Goal: Information Seeking & Learning: Learn about a topic

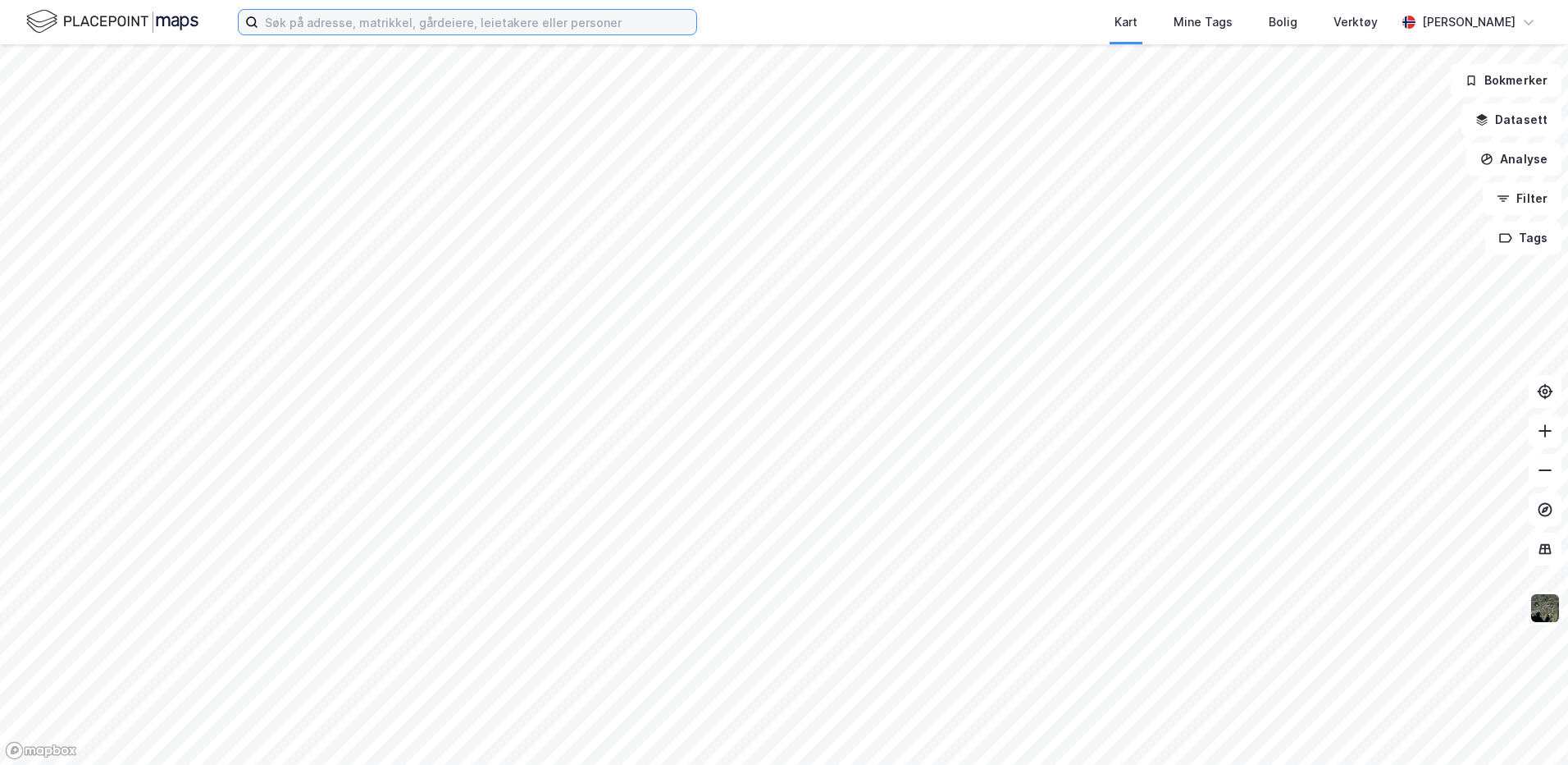
click at [472, 27] on input at bounding box center [477, 22] width 438 height 25
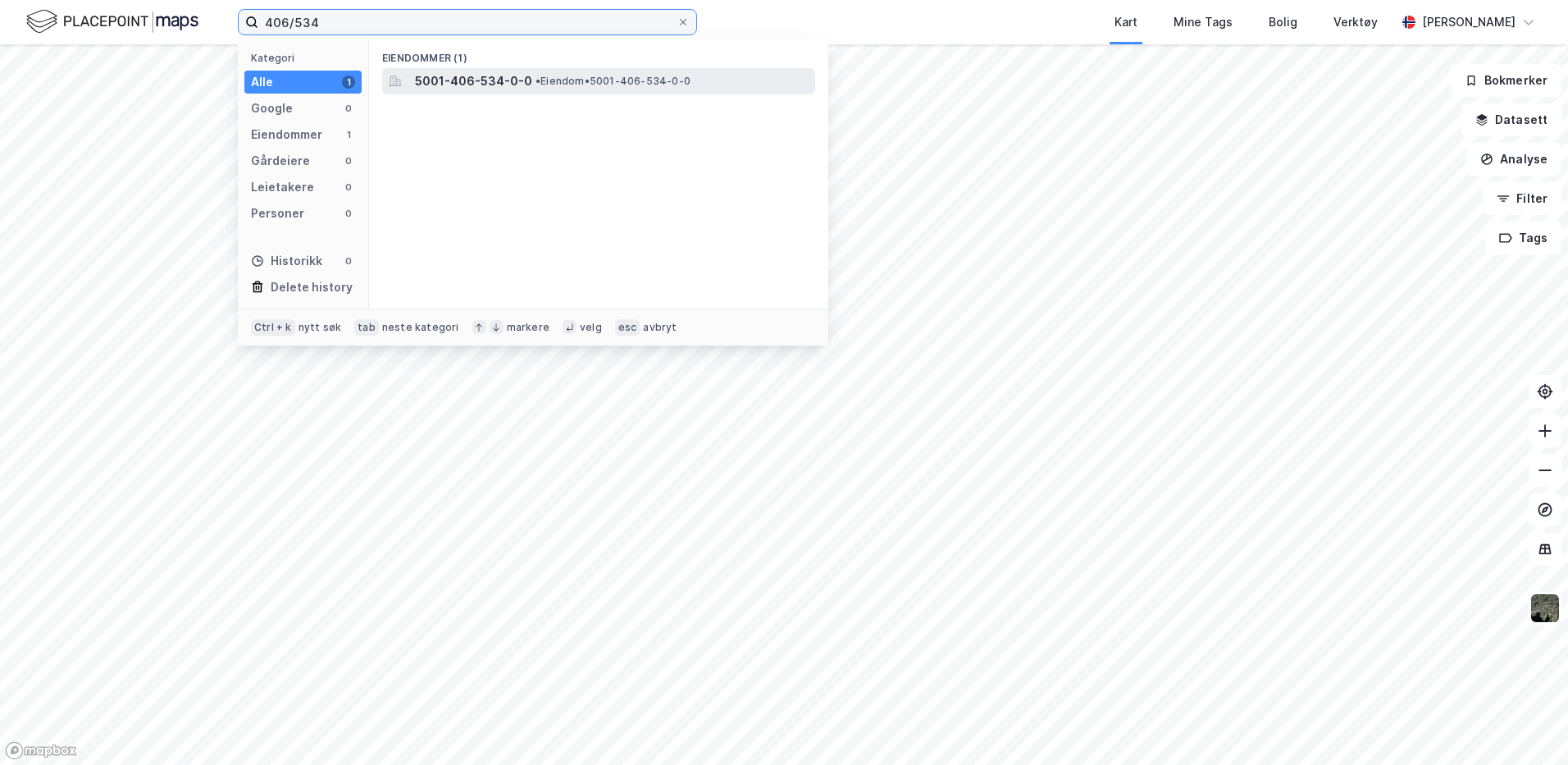
type input "406/534"
click at [493, 85] on span "5001-406-534-0-0" at bounding box center [474, 81] width 118 height 20
